Goal: Task Accomplishment & Management: Manage account settings

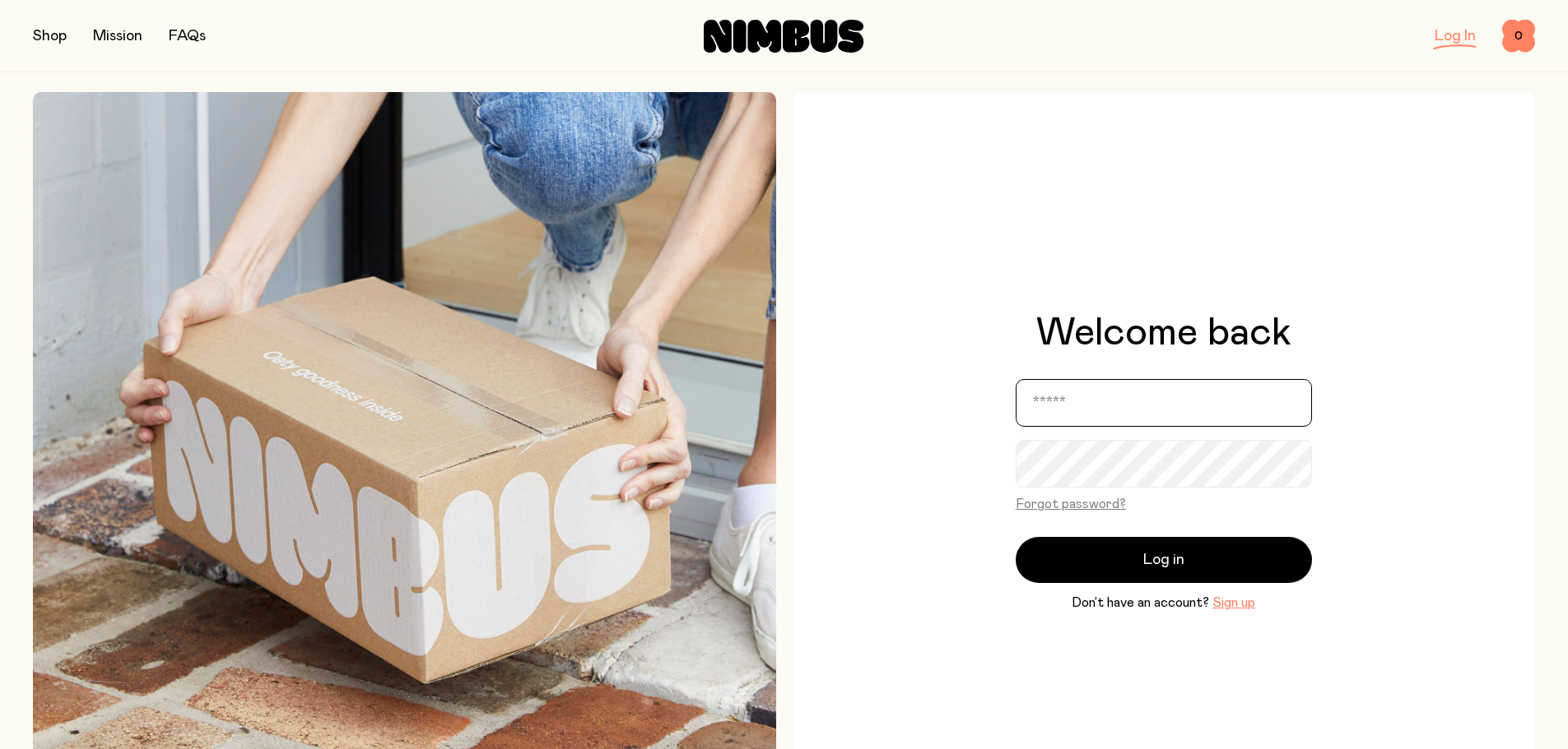
click at [1113, 398] on input "email" at bounding box center [1164, 403] width 297 height 48
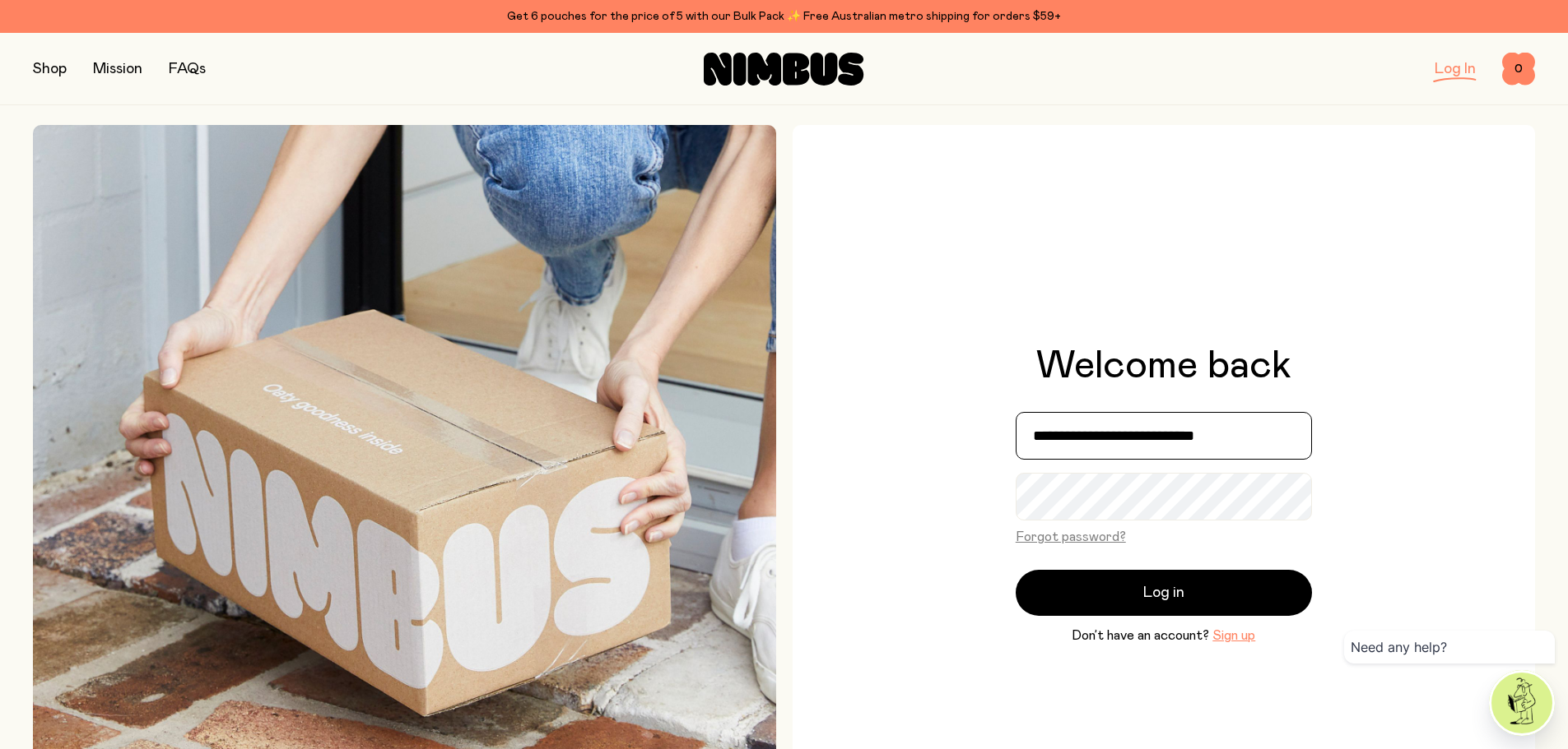
type input "**********"
click at [1016, 570] on button "Log in" at bounding box center [1164, 593] width 297 height 46
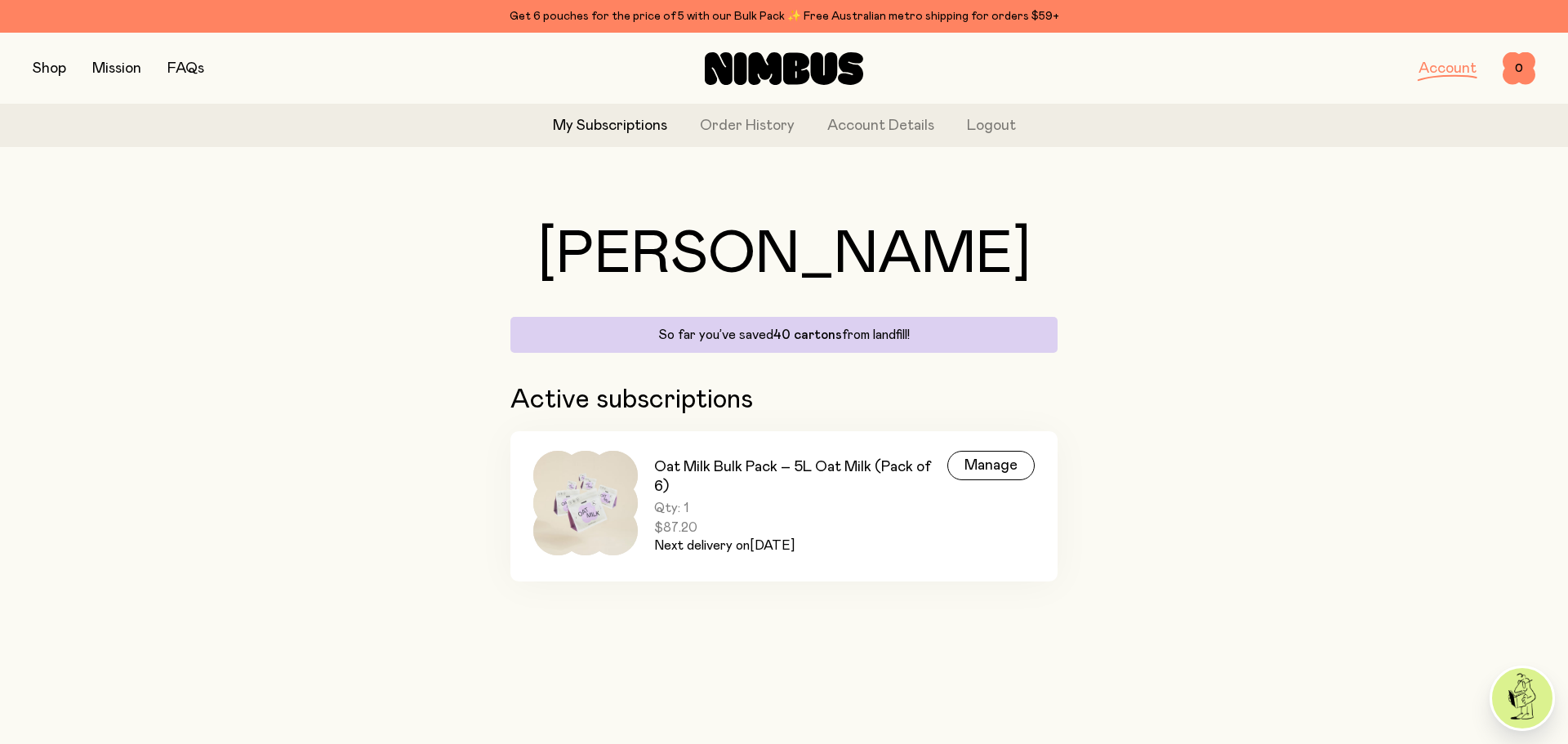
click at [996, 456] on div "Manage" at bounding box center [990, 466] width 87 height 30
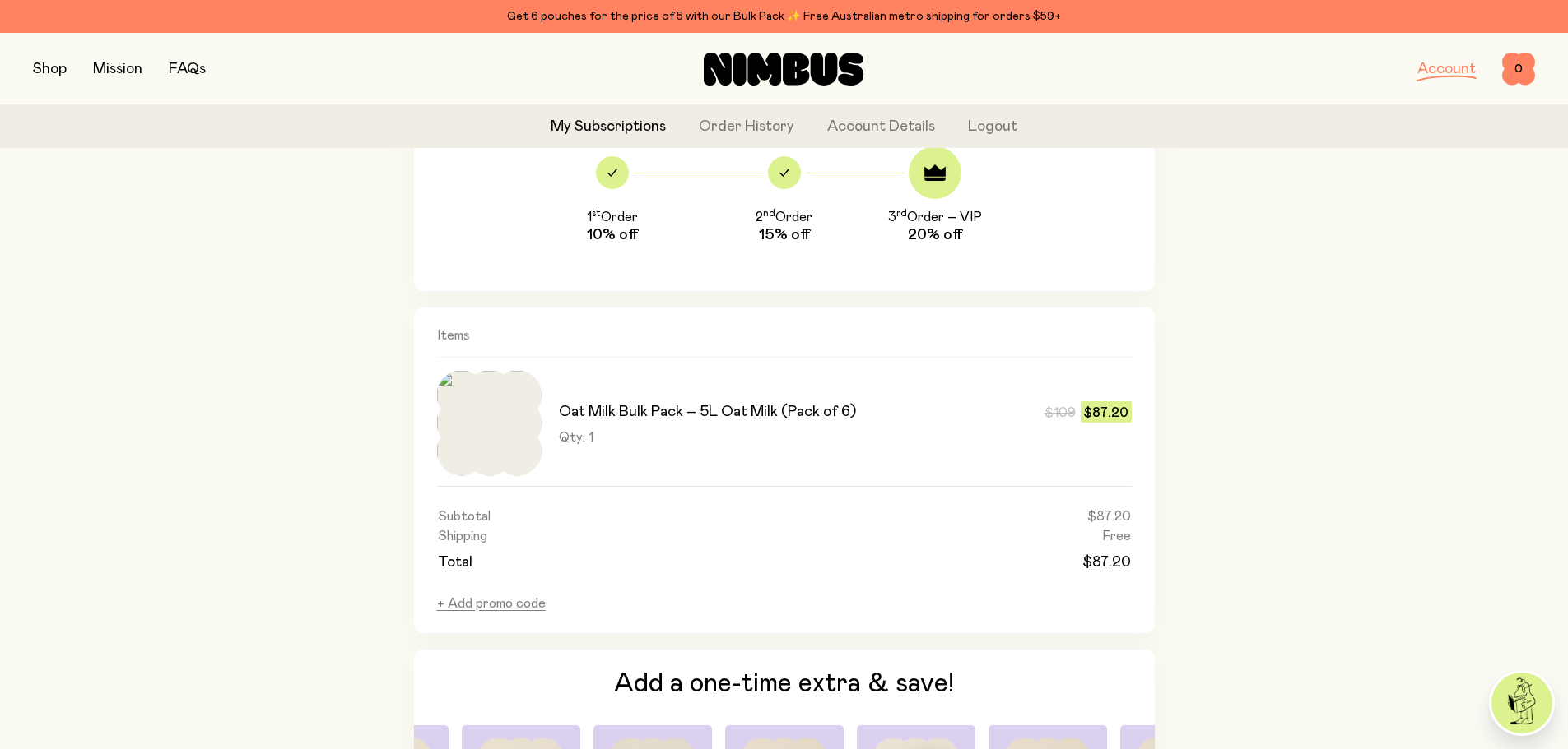
scroll to position [905, 0]
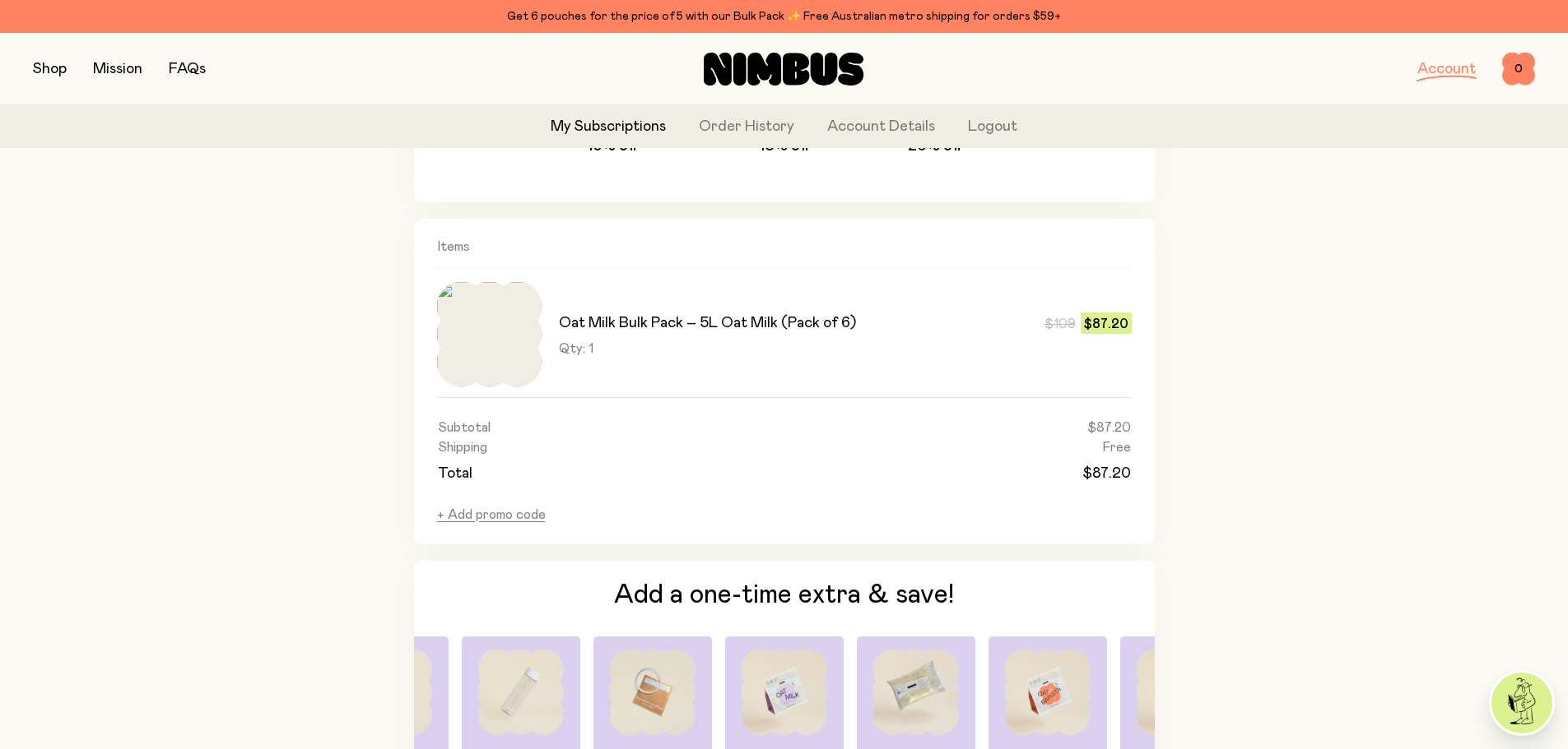
click at [1128, 436] on td "$87.20" at bounding box center [964, 427] width 333 height 20
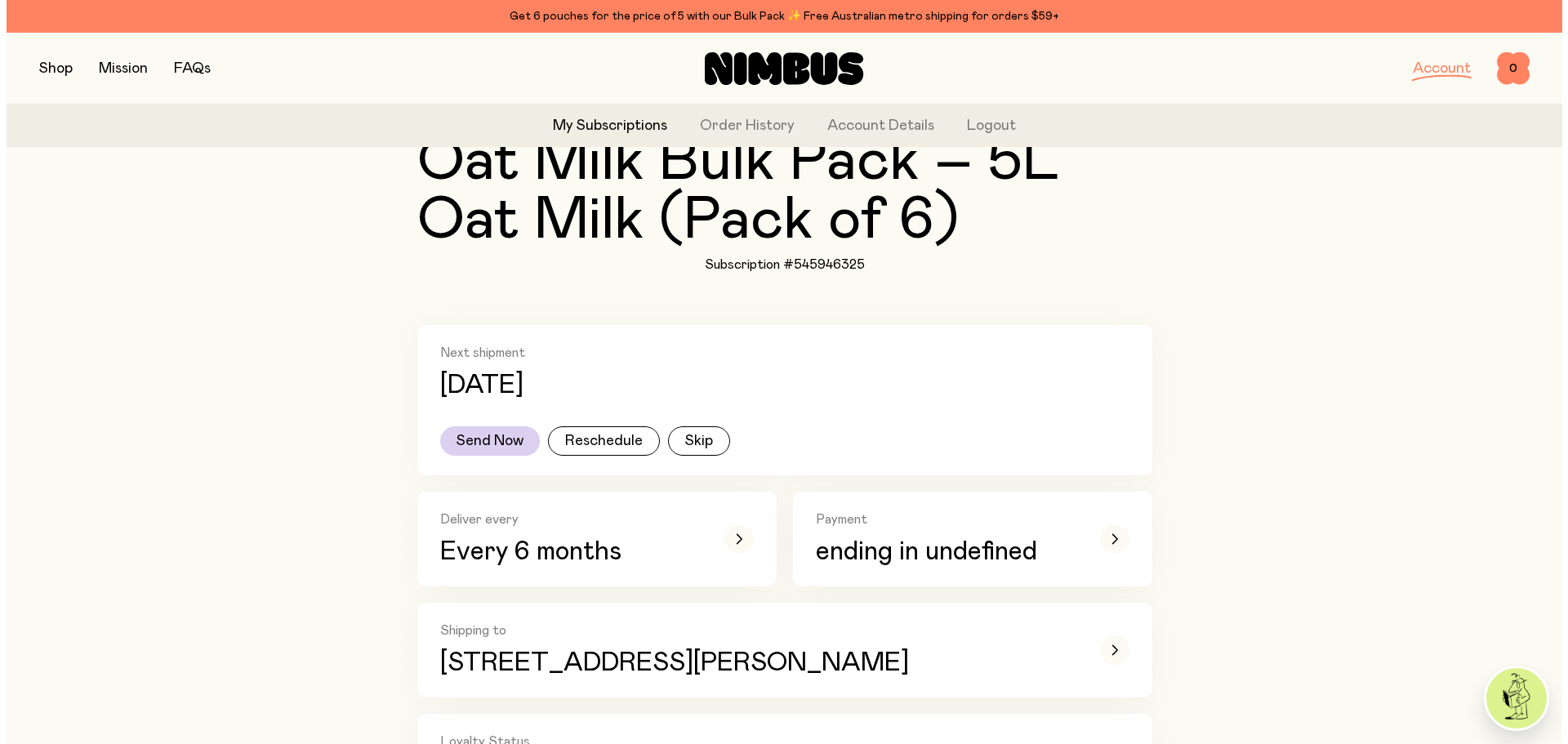
scroll to position [0, 0]
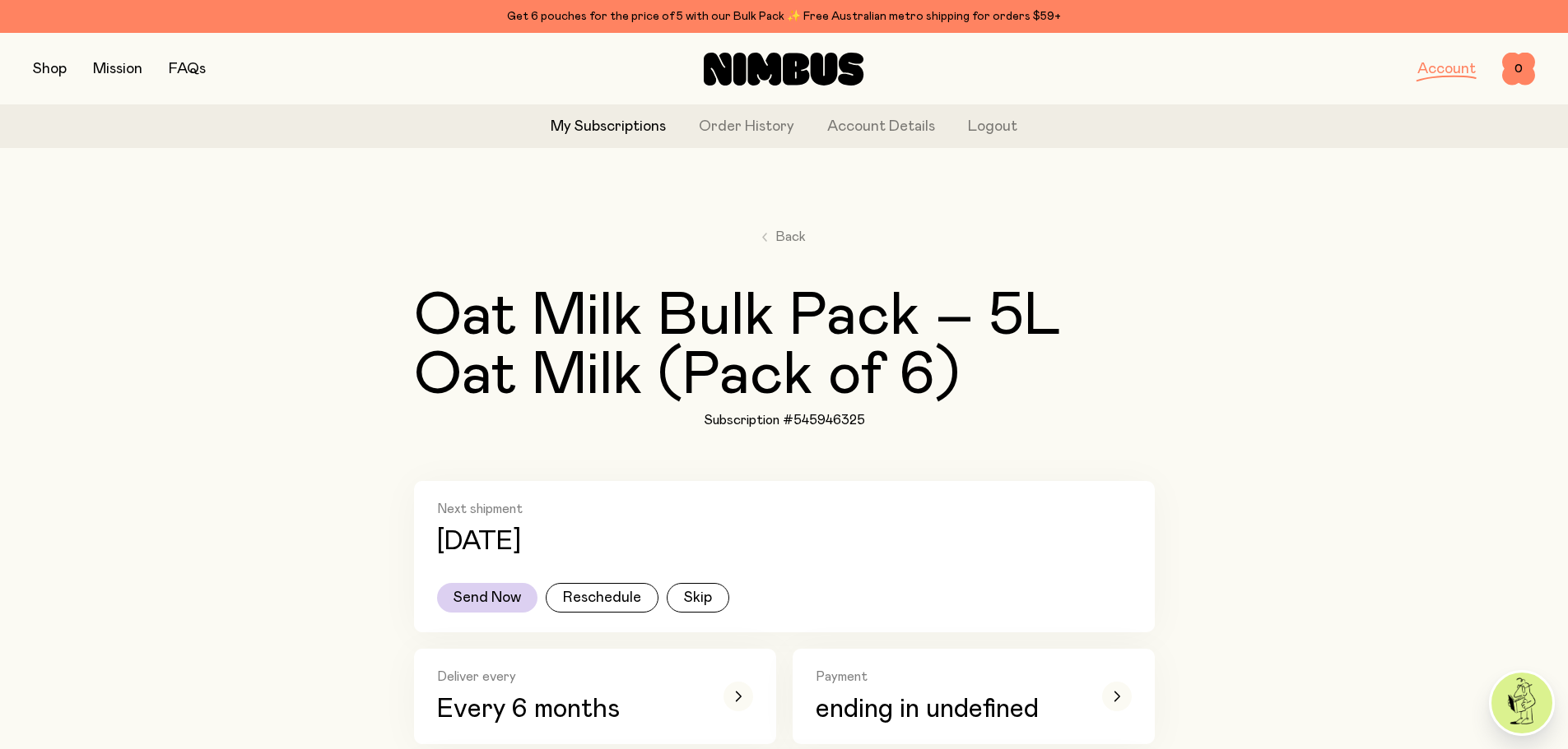
click at [721, 607] on button "Skip" at bounding box center [697, 598] width 62 height 30
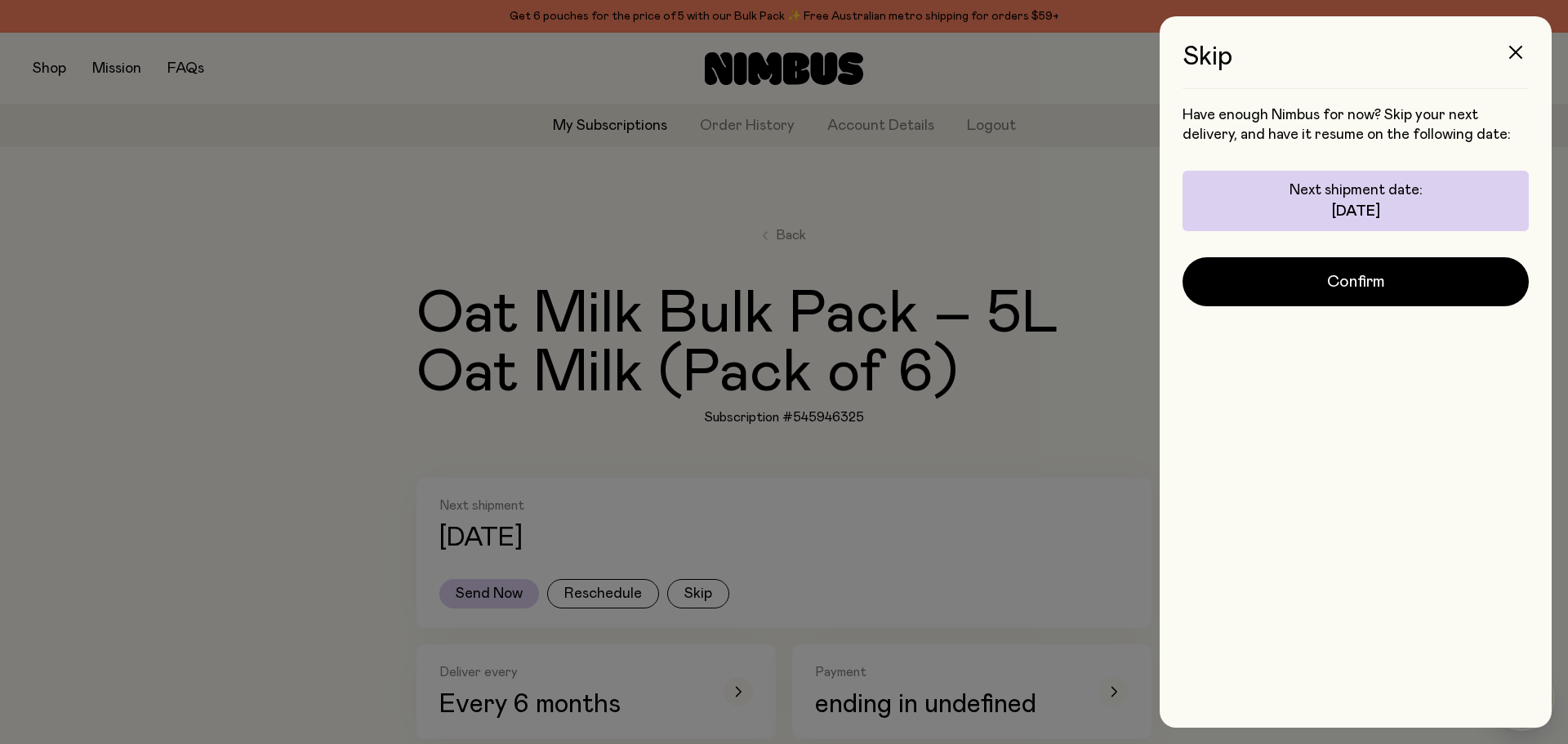
click at [1433, 271] on button "Confirm" at bounding box center [1356, 282] width 346 height 49
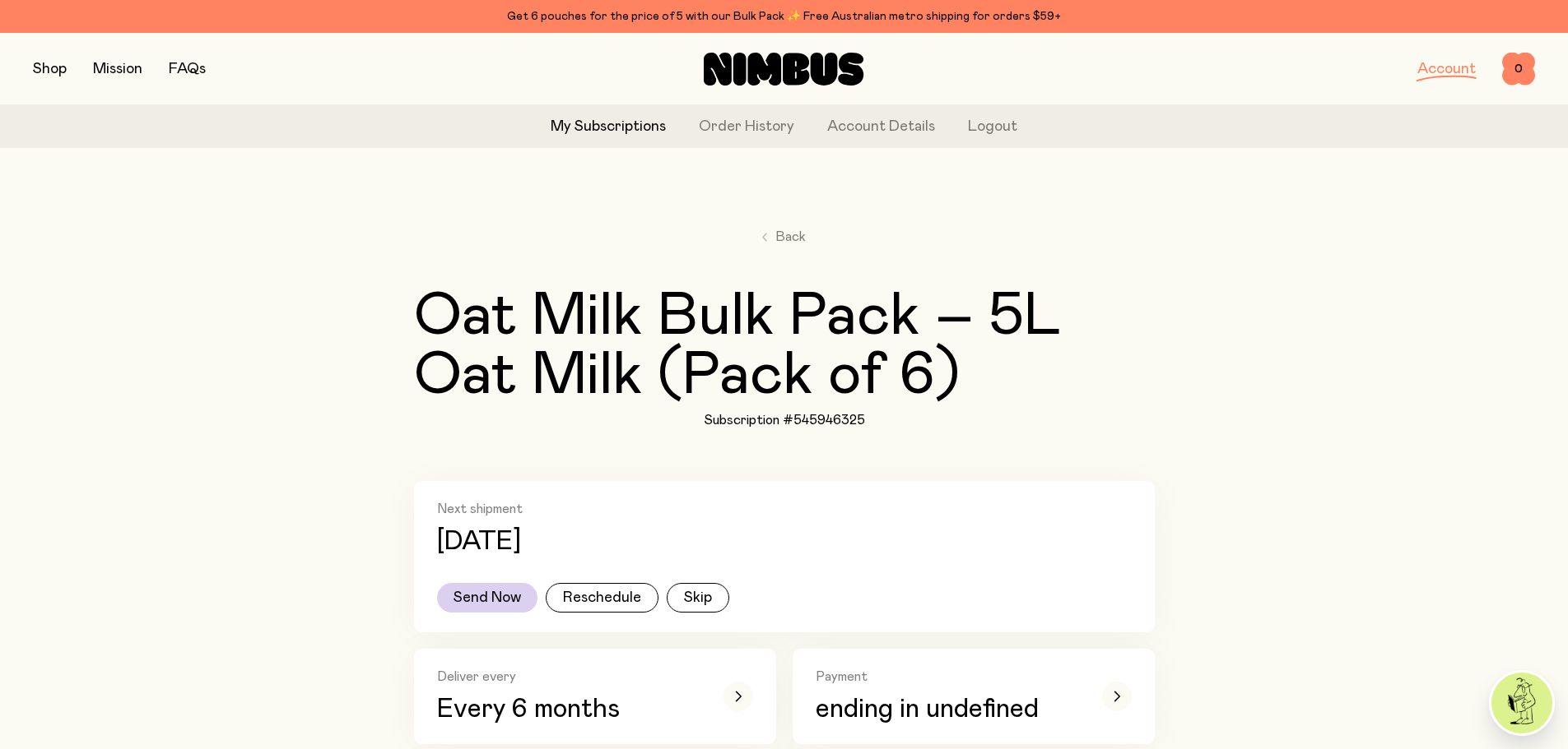
click at [1474, 72] on link "Account" at bounding box center [1447, 68] width 58 height 15
